Goal: Task Accomplishment & Management: Manage account settings

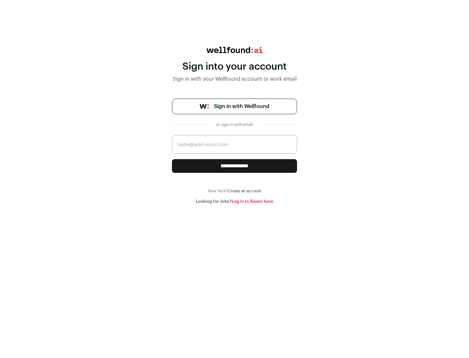
click at [241, 106] on span "Sign in with Wellfound" at bounding box center [241, 107] width 55 height 8
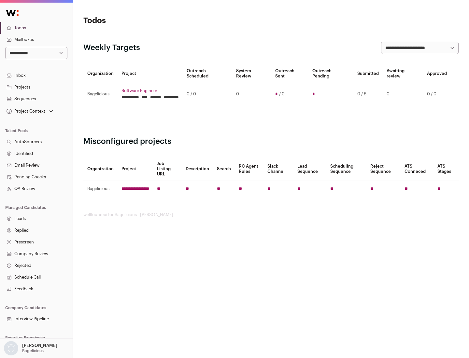
click at [36, 87] on link "Projects" at bounding box center [36, 87] width 73 height 12
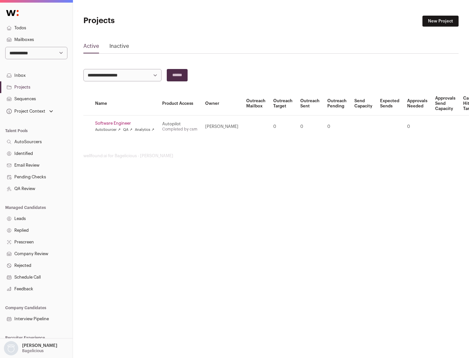
click at [127, 123] on link "Software Engineer" at bounding box center [124, 123] width 59 height 5
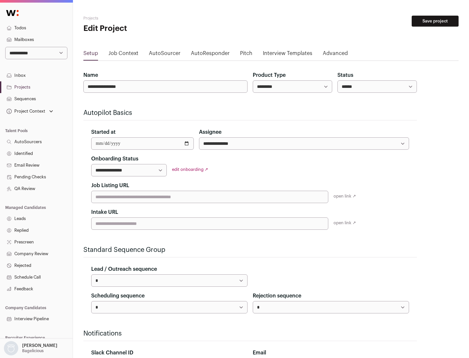
click at [435, 21] on button "Save project" at bounding box center [434, 21] width 47 height 11
